Goal: Transaction & Acquisition: Obtain resource

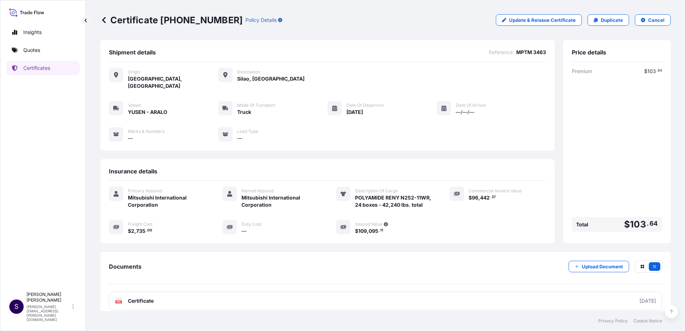
scroll to position [1, 0]
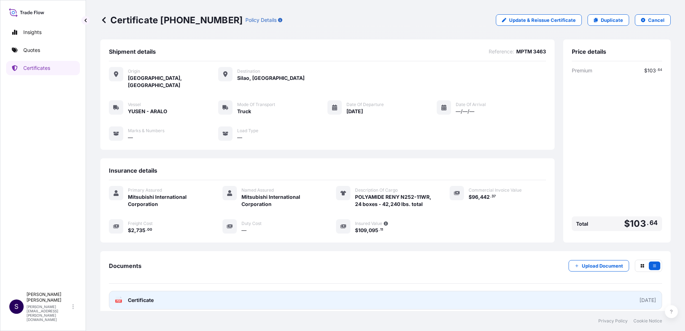
click at [330, 295] on link "PDF Certificate [DATE]" at bounding box center [385, 300] width 553 height 19
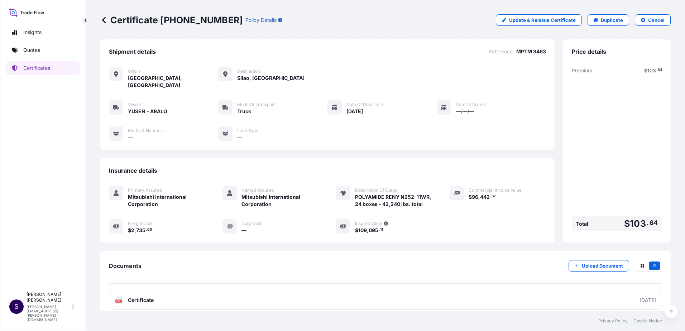
click at [102, 21] on icon at bounding box center [103, 19] width 7 height 7
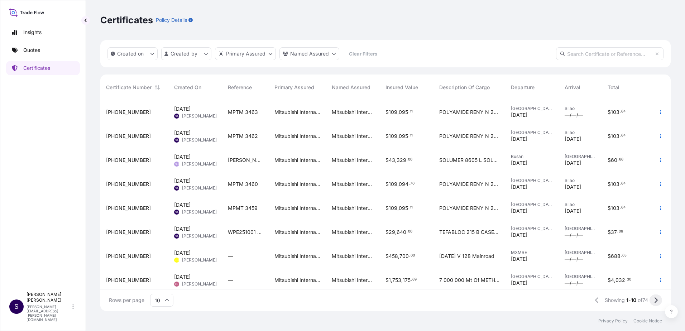
click at [658, 302] on button at bounding box center [656, 299] width 13 height 11
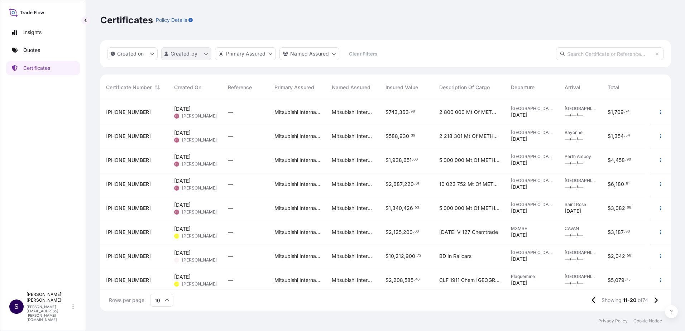
click at [205, 51] on html "Insights Quotes Certificates S [PERSON_NAME] [PERSON_NAME][EMAIL_ADDRESS][PERSO…" at bounding box center [342, 165] width 685 height 331
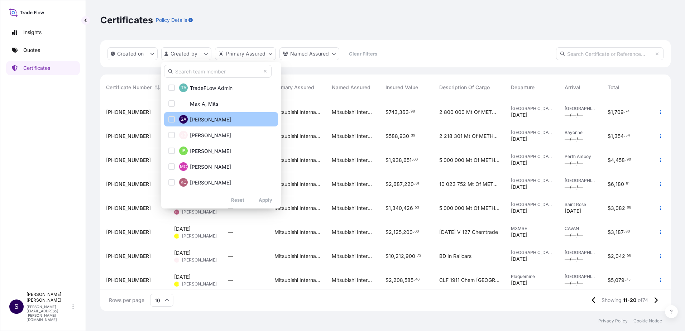
click at [203, 119] on span "[PERSON_NAME]" at bounding box center [210, 119] width 41 height 7
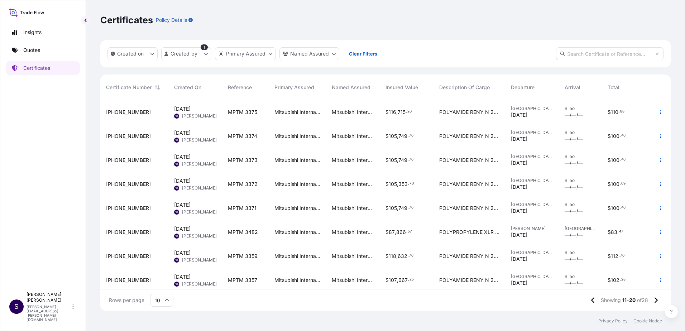
click at [594, 54] on input "text" at bounding box center [609, 53] width 107 height 13
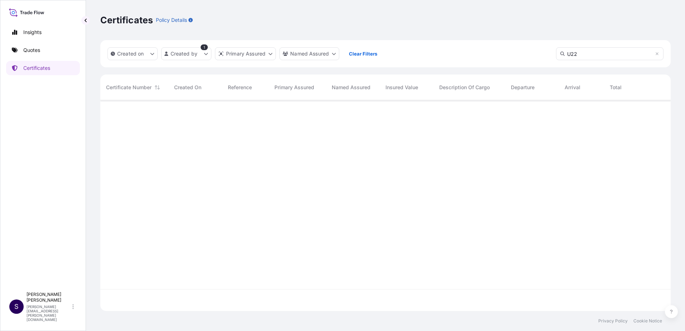
type input "U22"
click at [659, 53] on input "U22" at bounding box center [609, 53] width 107 height 13
click at [658, 53] on icon at bounding box center [657, 53] width 3 height 3
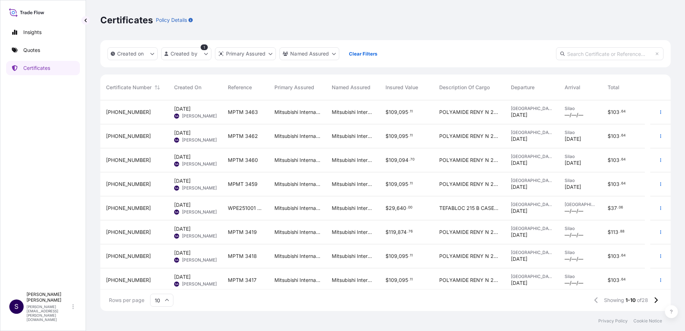
click at [468, 232] on span "POLYAMIDE RENY N 252 U 22 24 BOXES 42 240 LBS TOTAL" at bounding box center [469, 232] width 60 height 7
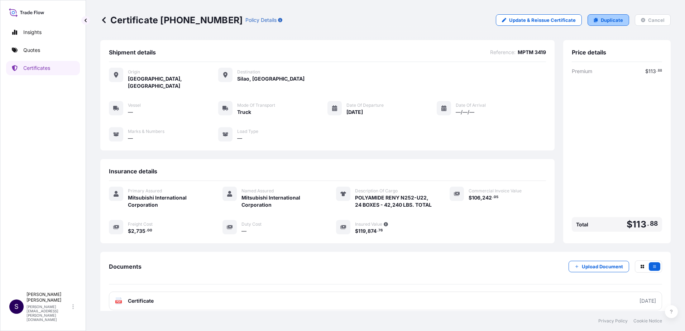
click at [605, 21] on p "Duplicate" at bounding box center [612, 19] width 22 height 7
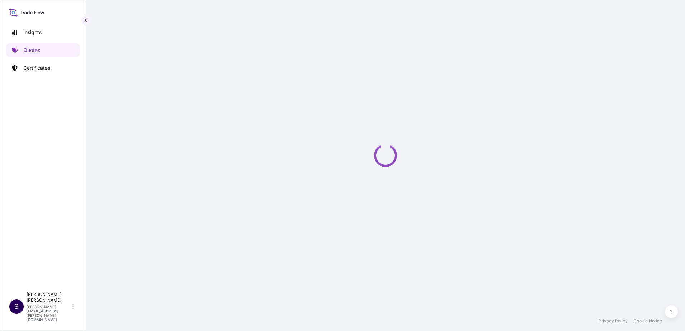
scroll to position [11, 0]
select select "Truck"
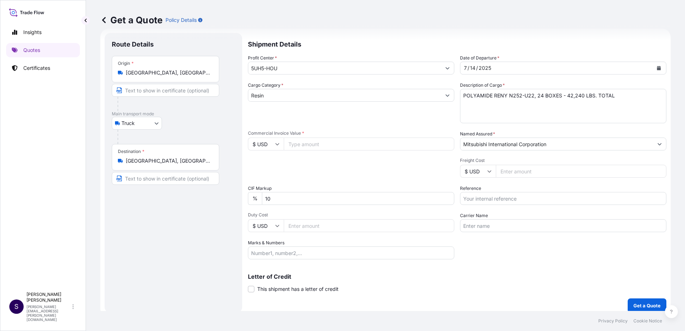
click at [657, 68] on button "Calendar" at bounding box center [658, 67] width 11 height 11
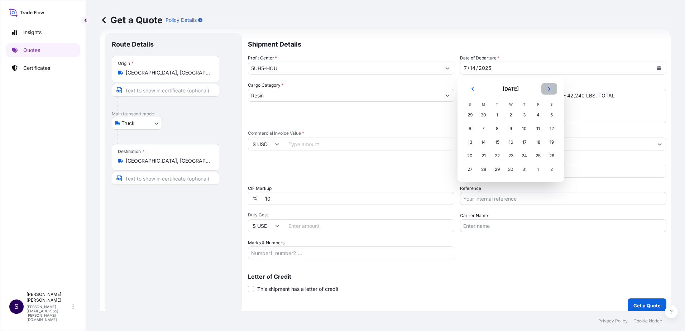
click at [551, 87] on icon "Next" at bounding box center [549, 89] width 4 height 4
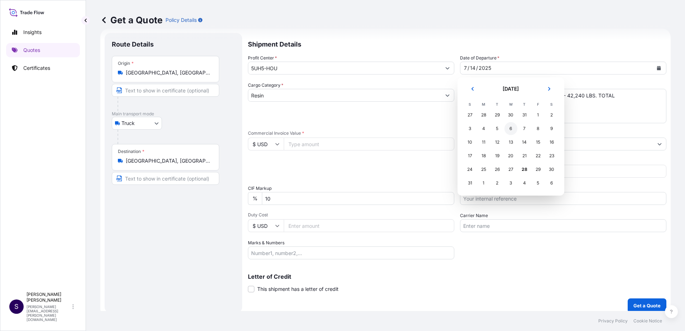
click at [512, 131] on div "6" at bounding box center [510, 128] width 13 height 13
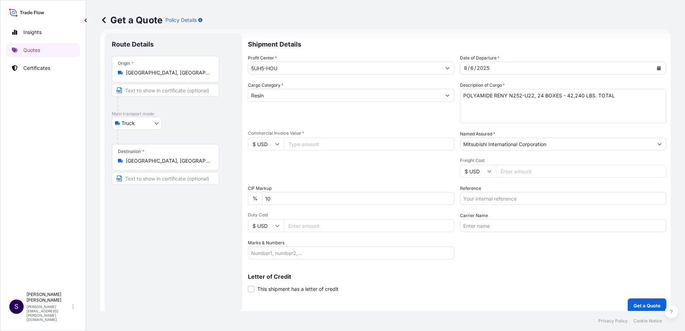
click at [301, 150] on input "Commercial Invoice Value *" at bounding box center [369, 144] width 171 height 13
type input "106242.05"
click at [534, 172] on input "Freight Cost" at bounding box center [581, 171] width 171 height 13
type input "2735"
click at [520, 200] on input "Reference" at bounding box center [563, 198] width 206 height 13
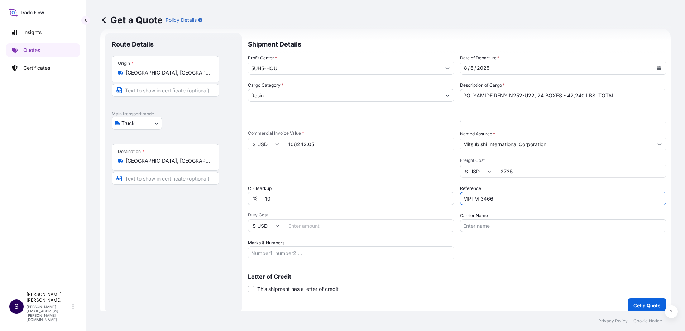
type input "MPTM 3466"
click at [503, 230] on input "Carrier Name" at bounding box center [563, 225] width 206 height 13
click at [492, 224] on input "Carrier Name" at bounding box center [563, 225] width 206 height 13
type input "V"
type input "[PERSON_NAME]"
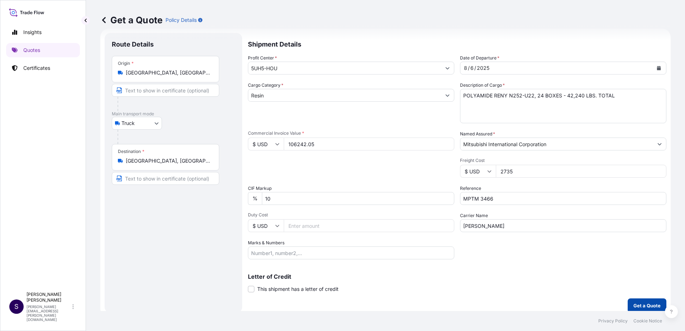
click at [639, 305] on p "Get a Quote" at bounding box center [646, 305] width 27 height 7
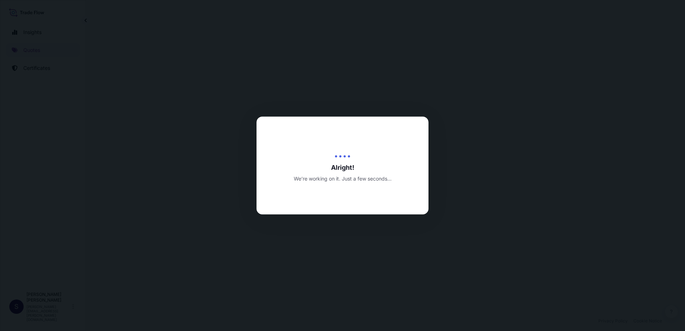
select select "Truck"
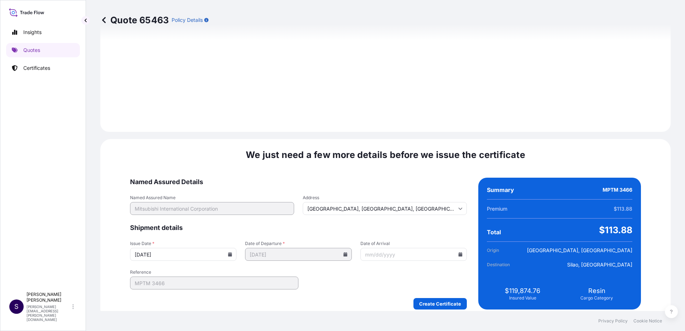
scroll to position [863, 0]
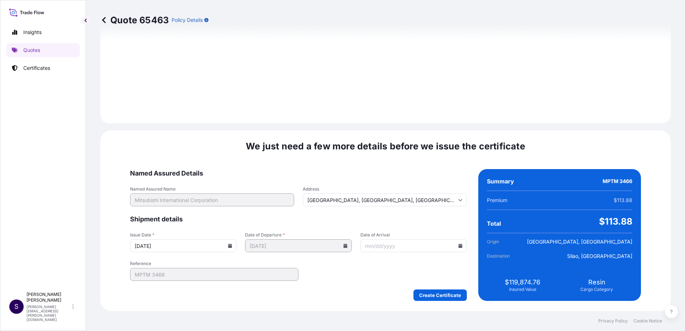
click at [232, 246] on icon at bounding box center [230, 246] width 4 height 4
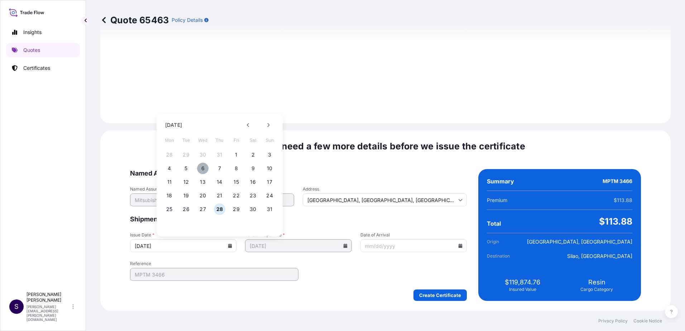
click at [204, 168] on button "6" at bounding box center [202, 168] width 11 height 11
type input "[DATE]"
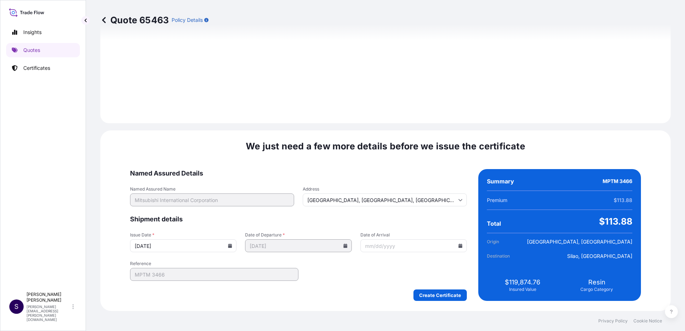
click at [459, 246] on icon at bounding box center [461, 246] width 4 height 4
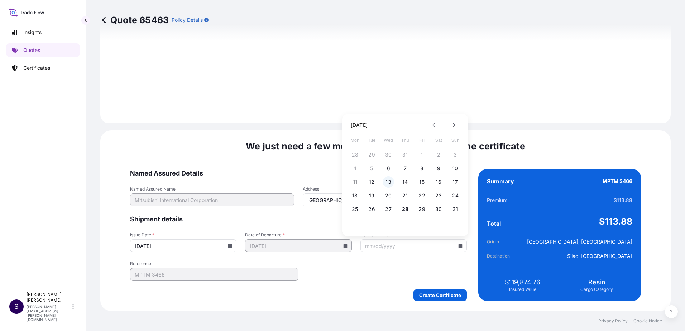
click at [392, 184] on button "13" at bounding box center [388, 181] width 11 height 11
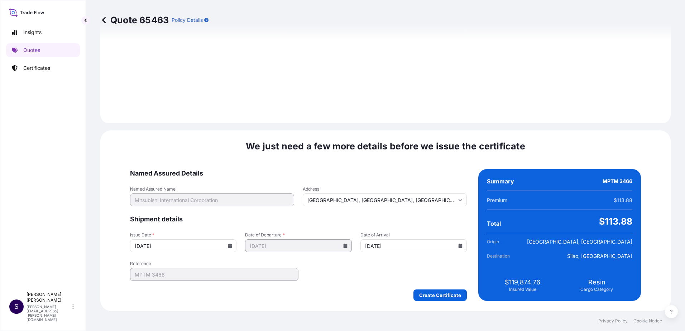
type input "[DATE]"
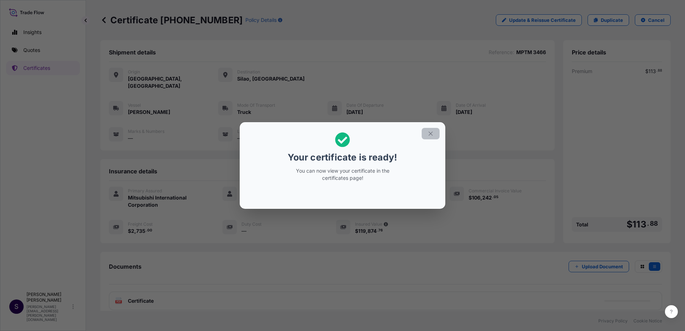
click at [431, 133] on icon "button" at bounding box center [430, 133] width 6 height 6
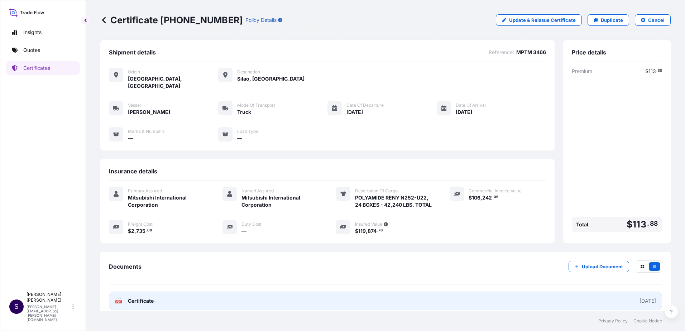
click at [462, 302] on link "PDF Certificate [DATE]" at bounding box center [385, 301] width 553 height 19
